Goal: Communication & Community: Answer question/provide support

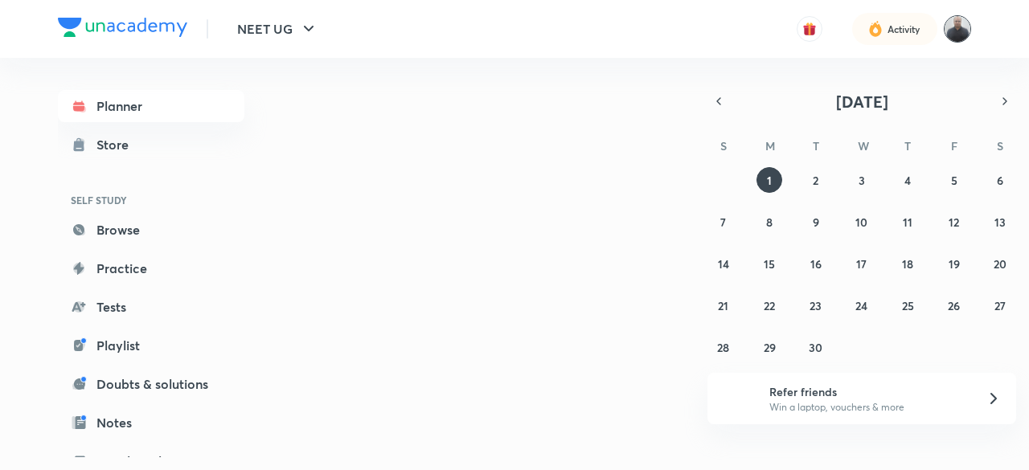
click at [957, 32] on img at bounding box center [957, 28] width 27 height 27
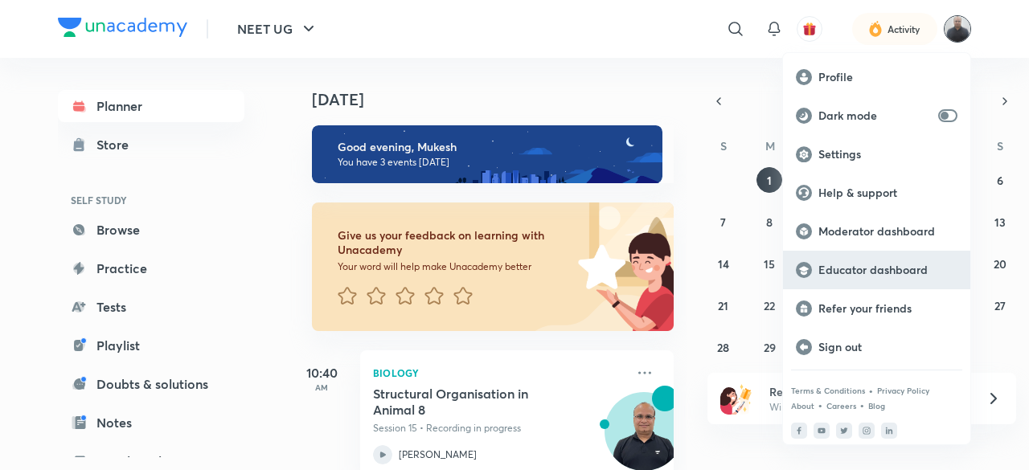
click at [863, 273] on p "Educator dashboard" at bounding box center [887, 270] width 139 height 14
